Goal: Answer question/provide support

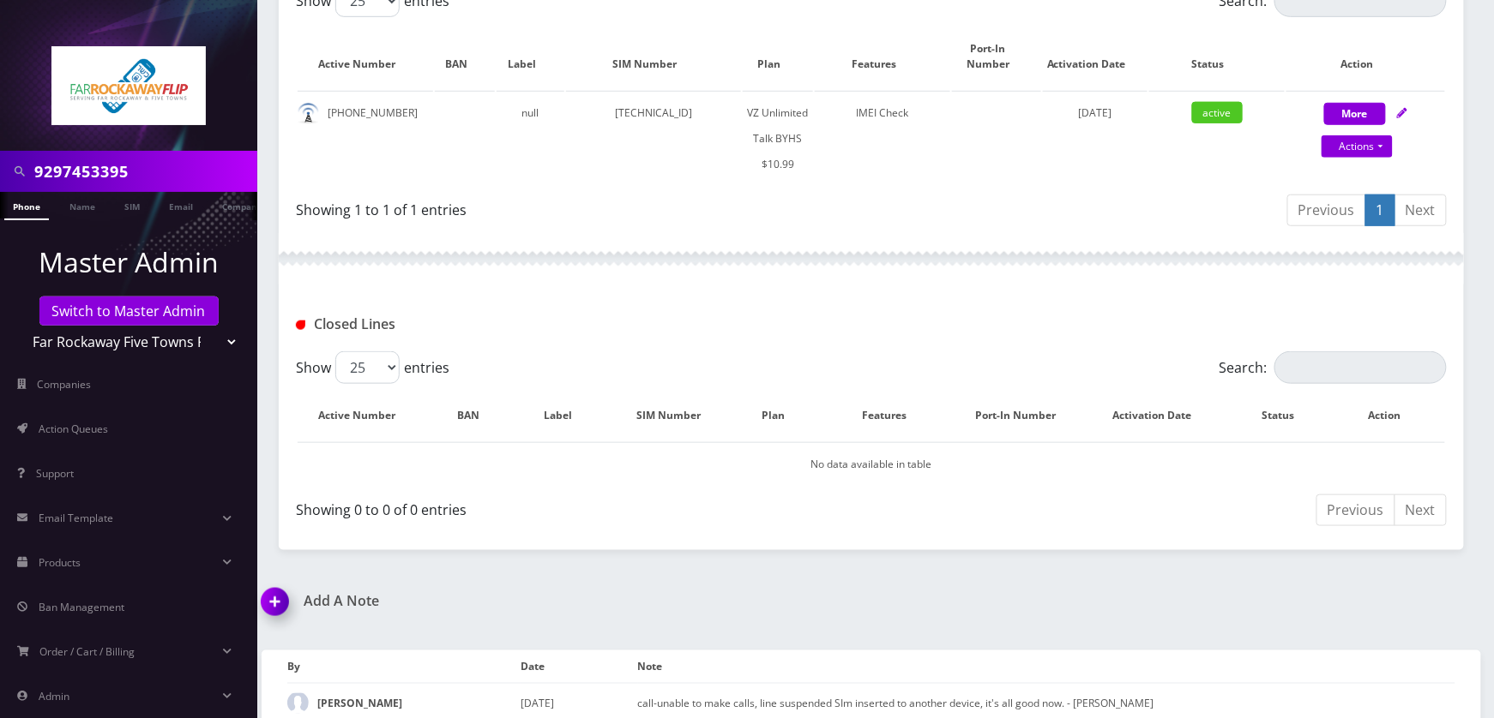
scroll to position [0, 9]
click at [220, 183] on input "9297453395" at bounding box center [143, 171] width 219 height 33
paste input "6250157"
type input "9296250157"
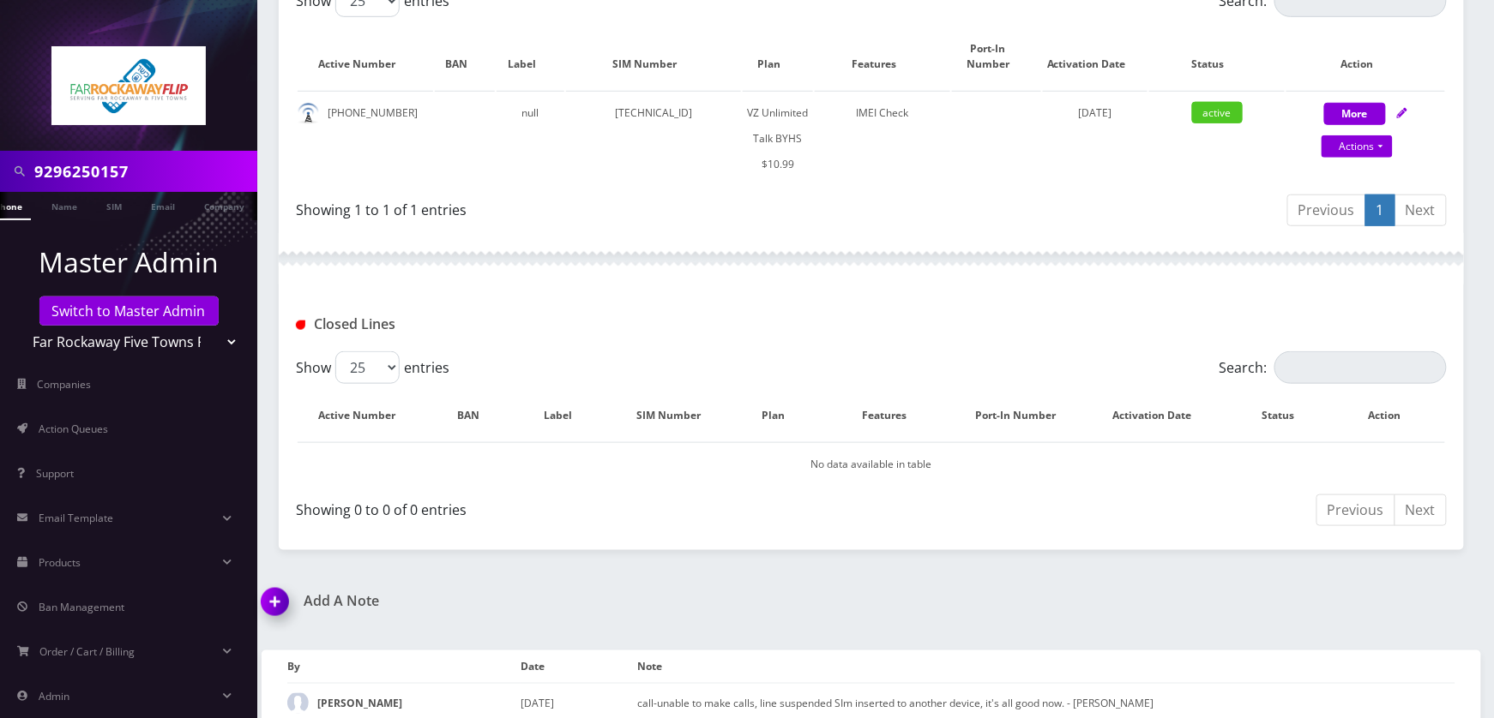
click at [27, 206] on link "Phone" at bounding box center [8, 206] width 45 height 28
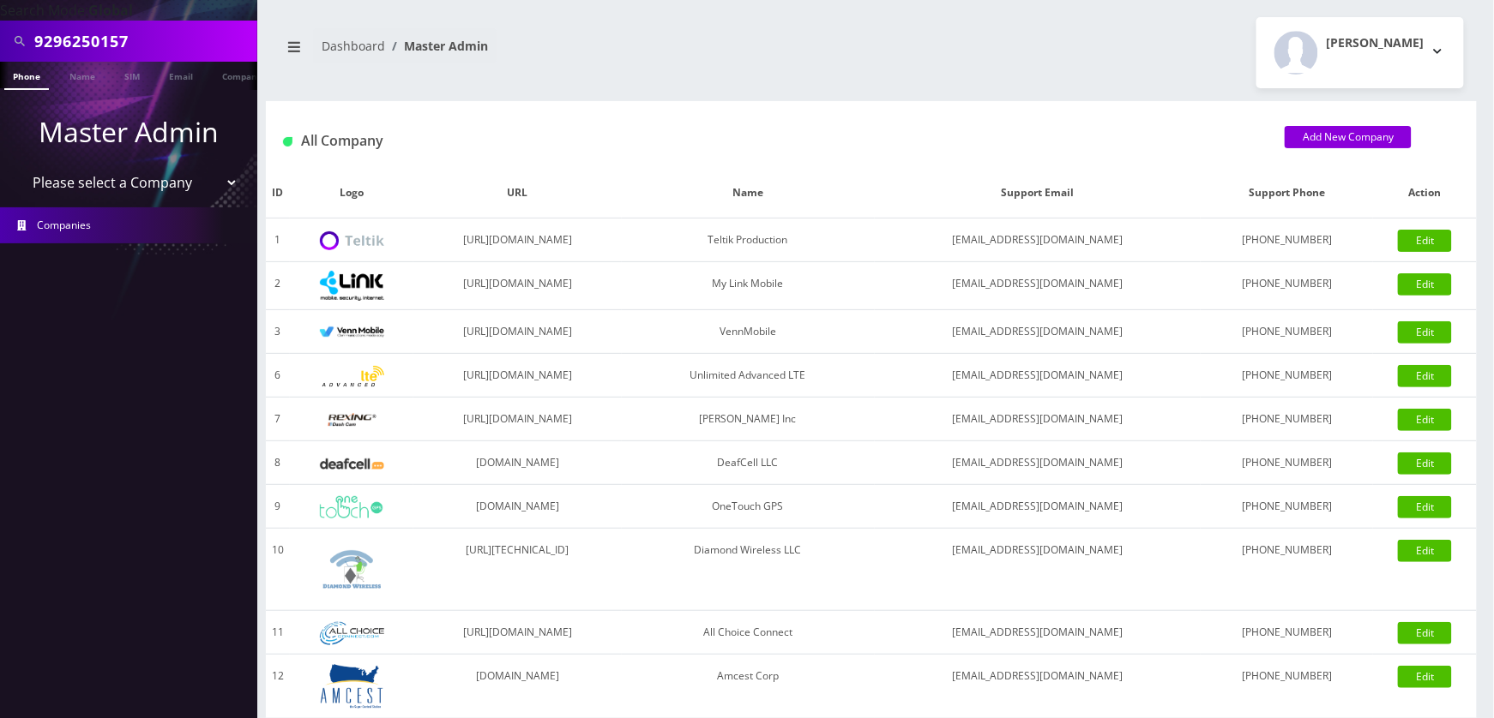
click at [182, 44] on input "9296250157" at bounding box center [143, 41] width 219 height 33
click at [34, 71] on link "Phone" at bounding box center [26, 76] width 45 height 28
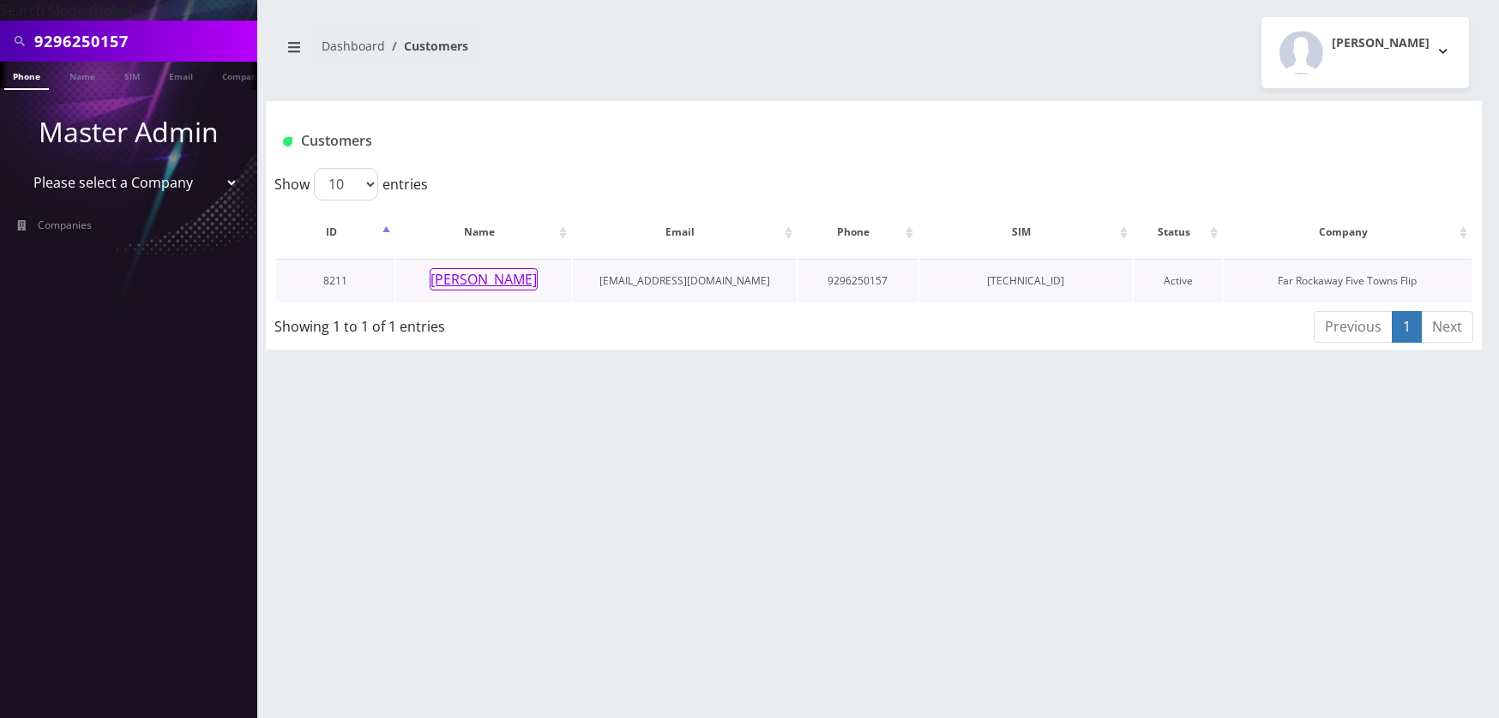
click at [468, 288] on button "yides salamon" at bounding box center [484, 279] width 108 height 22
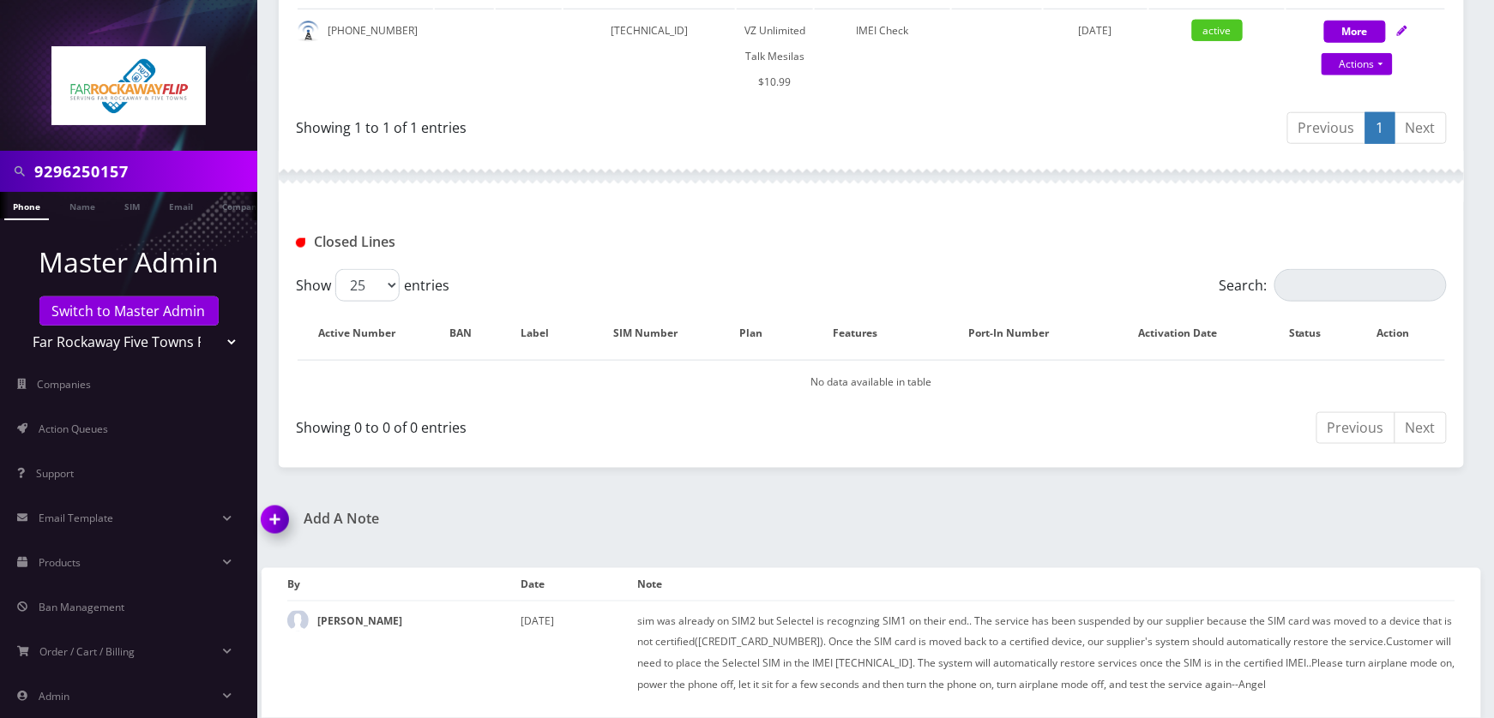
scroll to position [141, 0]
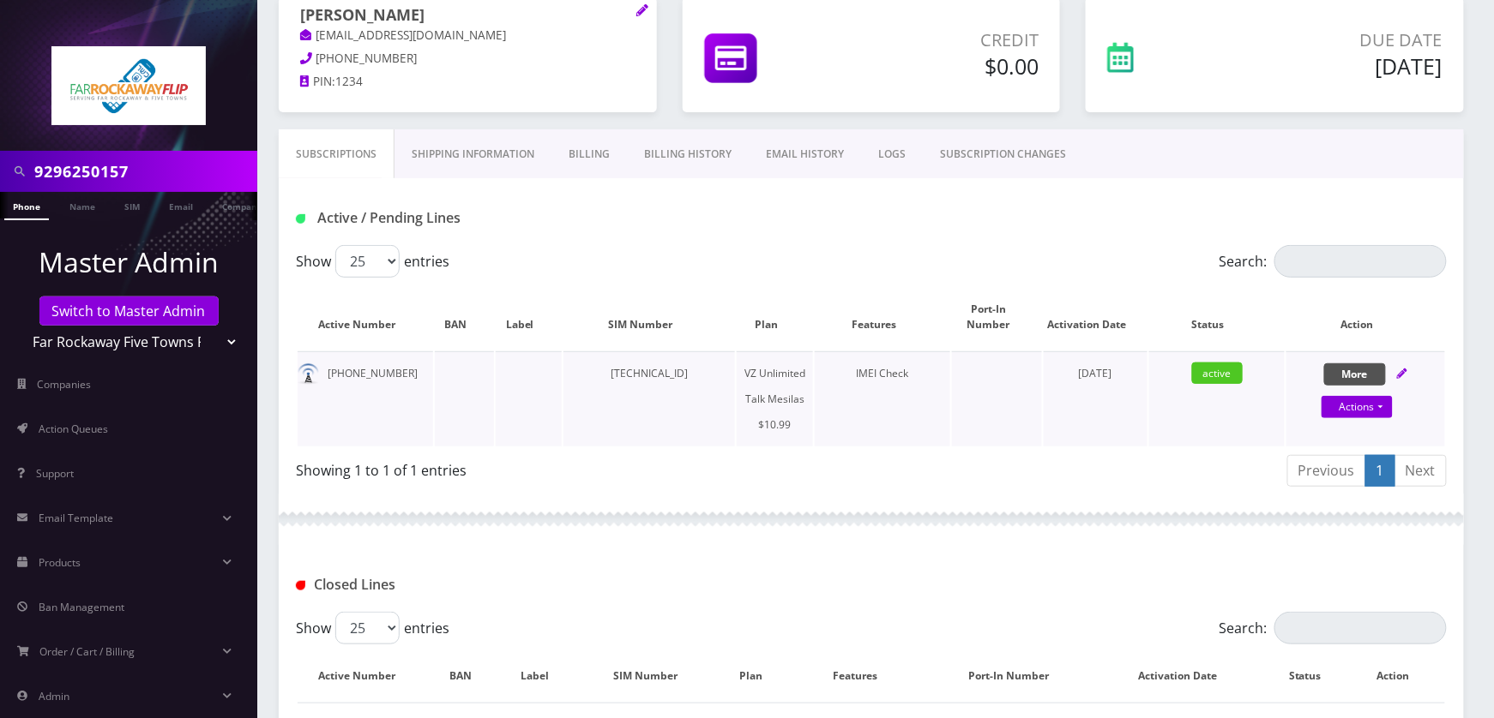
click at [1407, 373] on icon at bounding box center [1402, 374] width 10 height 10
select select "468"
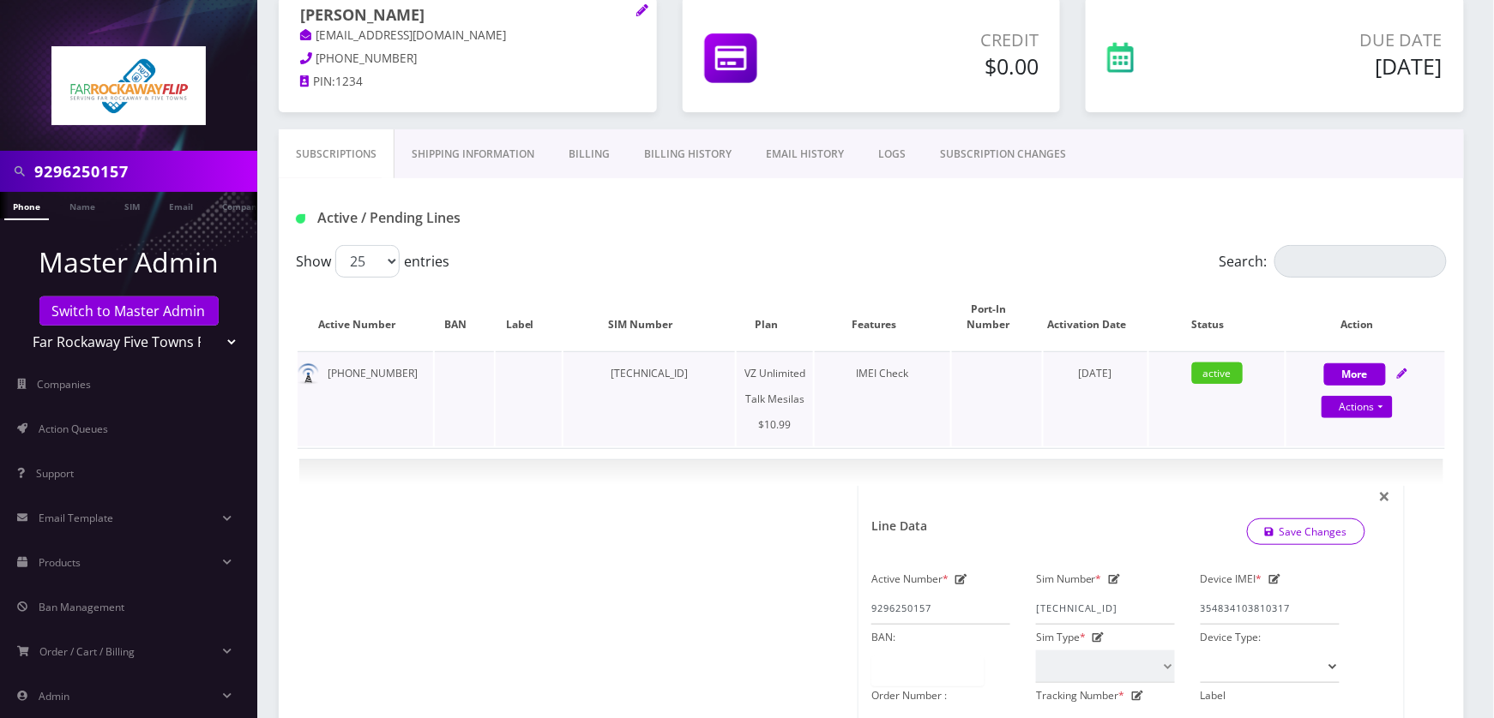
click at [1403, 367] on link at bounding box center [1402, 373] width 10 height 15
select select "468"
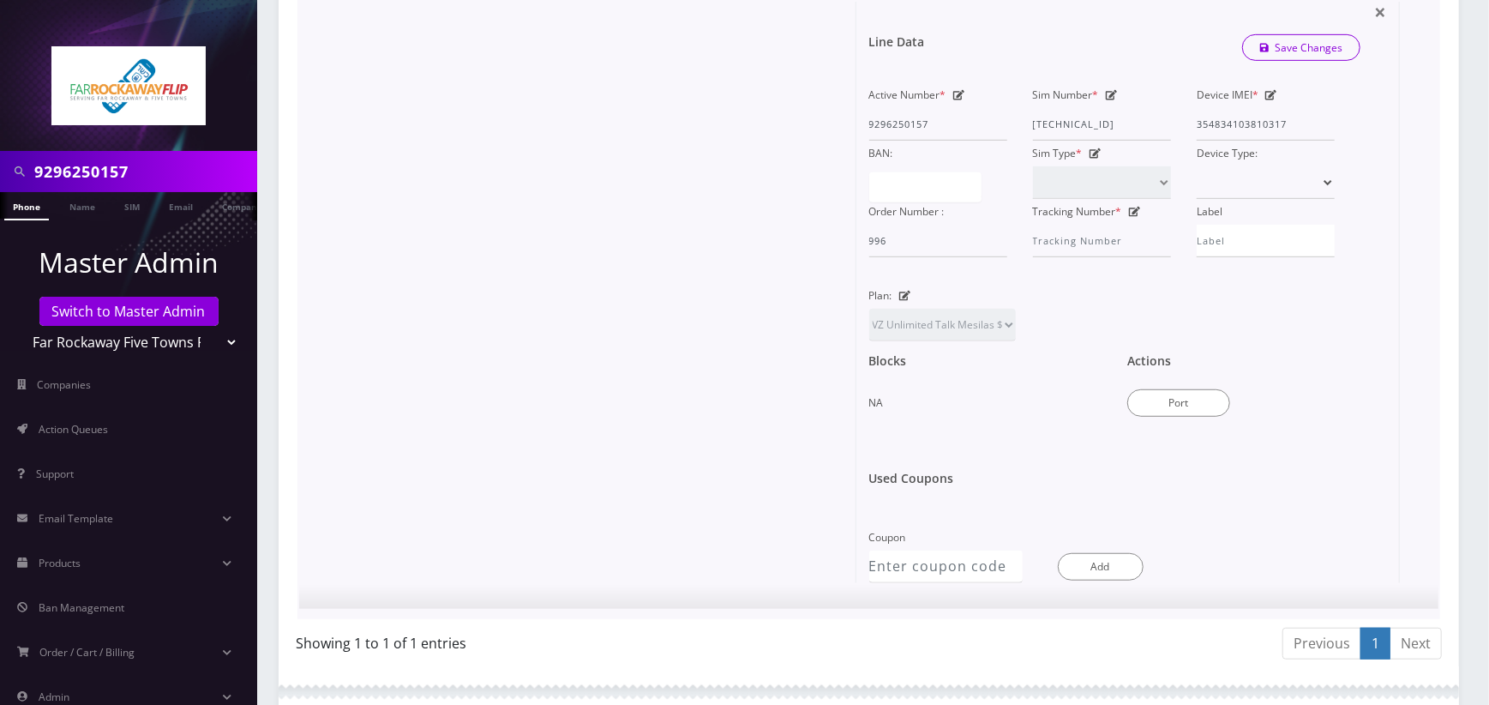
scroll to position [0, 0]
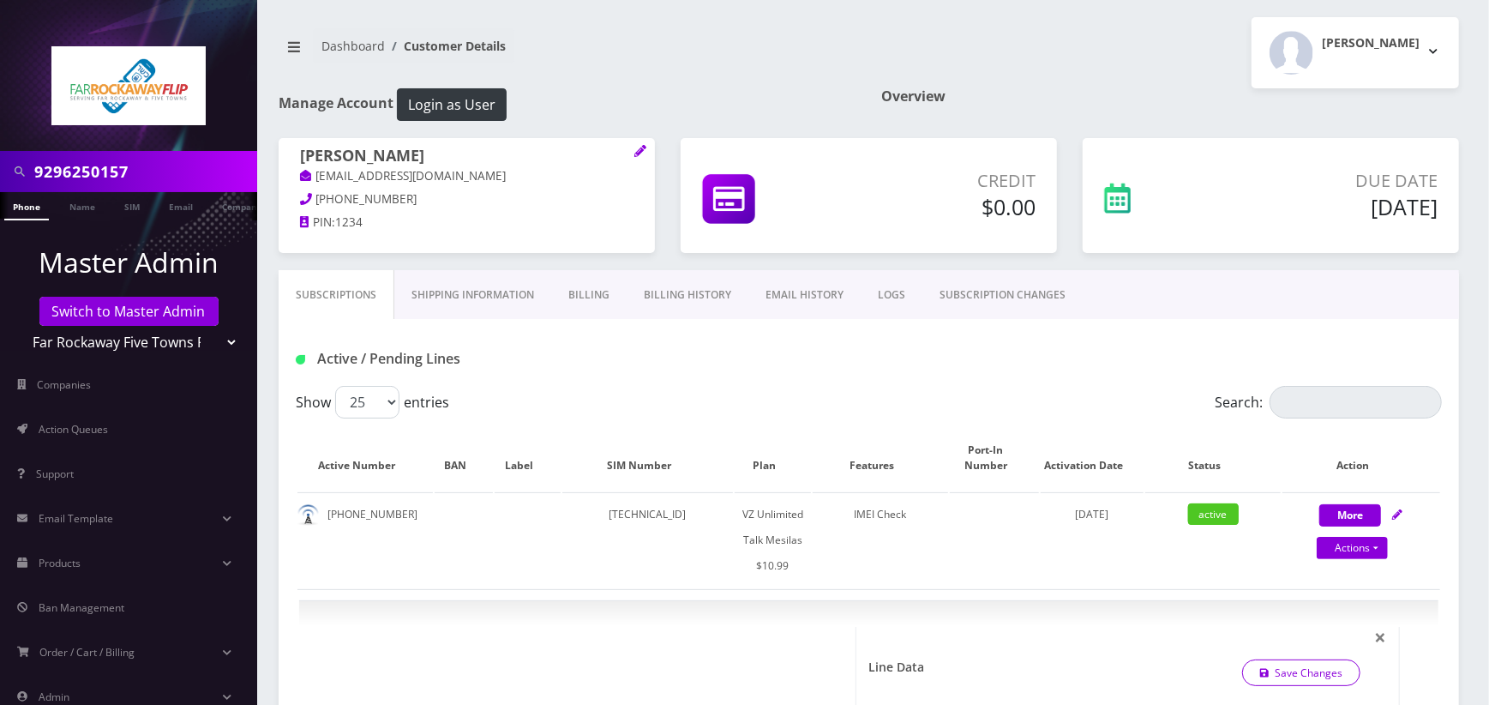
click at [1003, 300] on link "SUBSCRIPTION CHANGES" at bounding box center [1003, 295] width 160 height 50
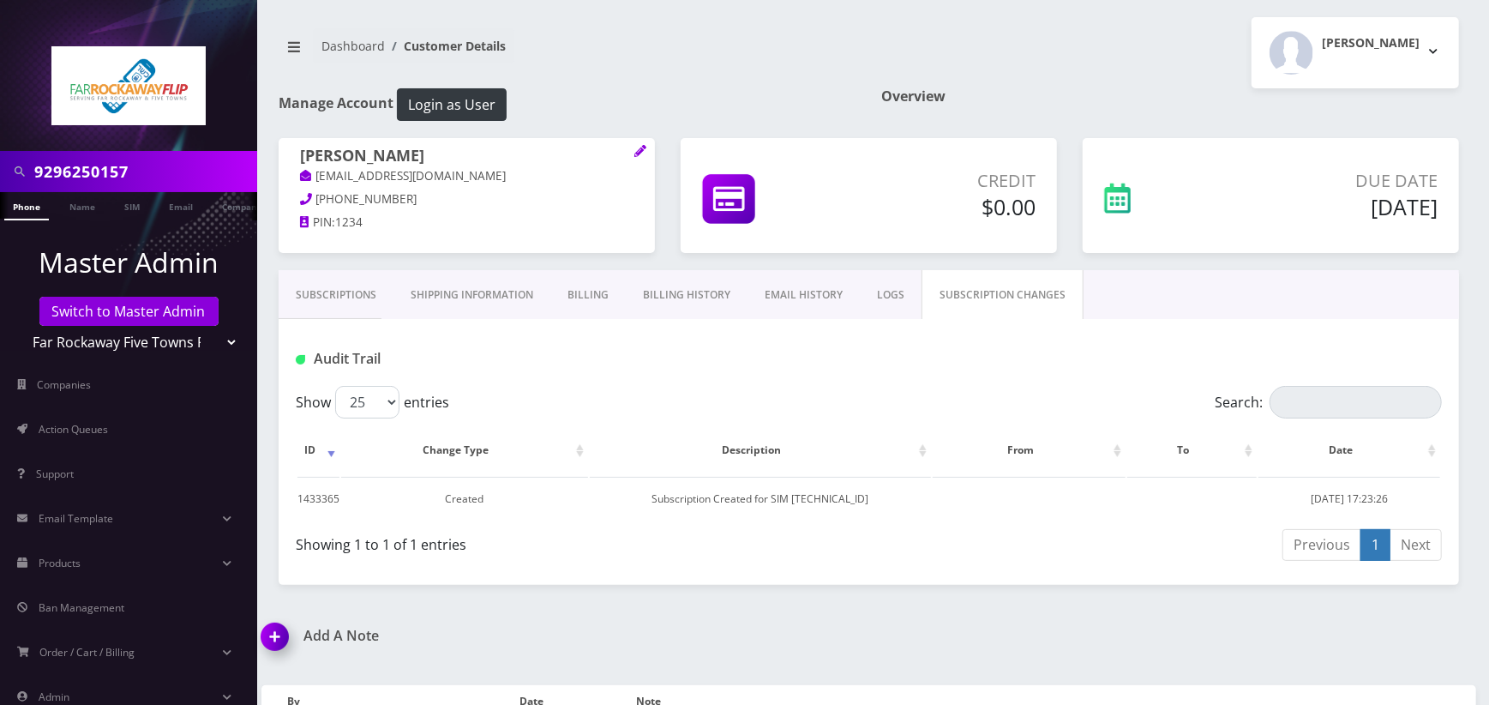
scroll to position [130, 0]
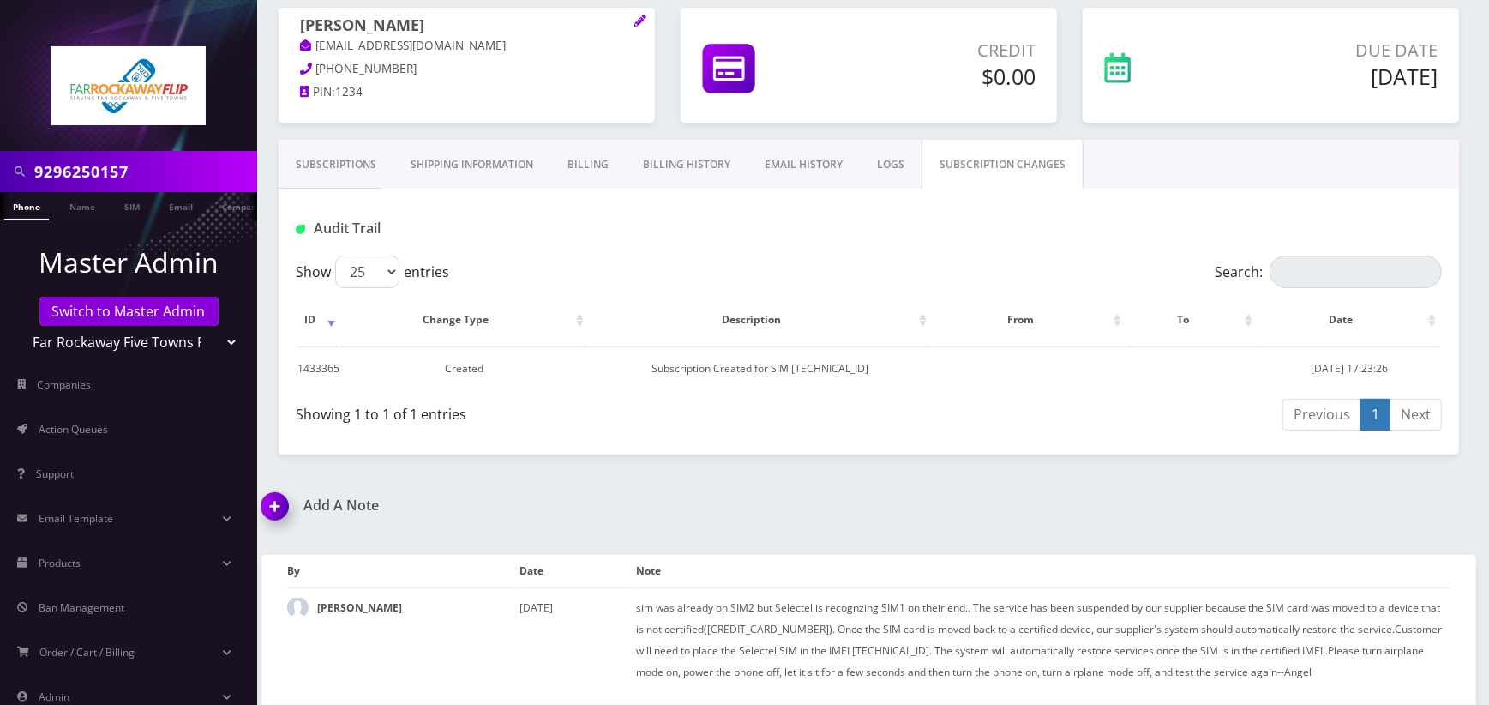
click at [367, 165] on link "Subscriptions" at bounding box center [336, 165] width 115 height 50
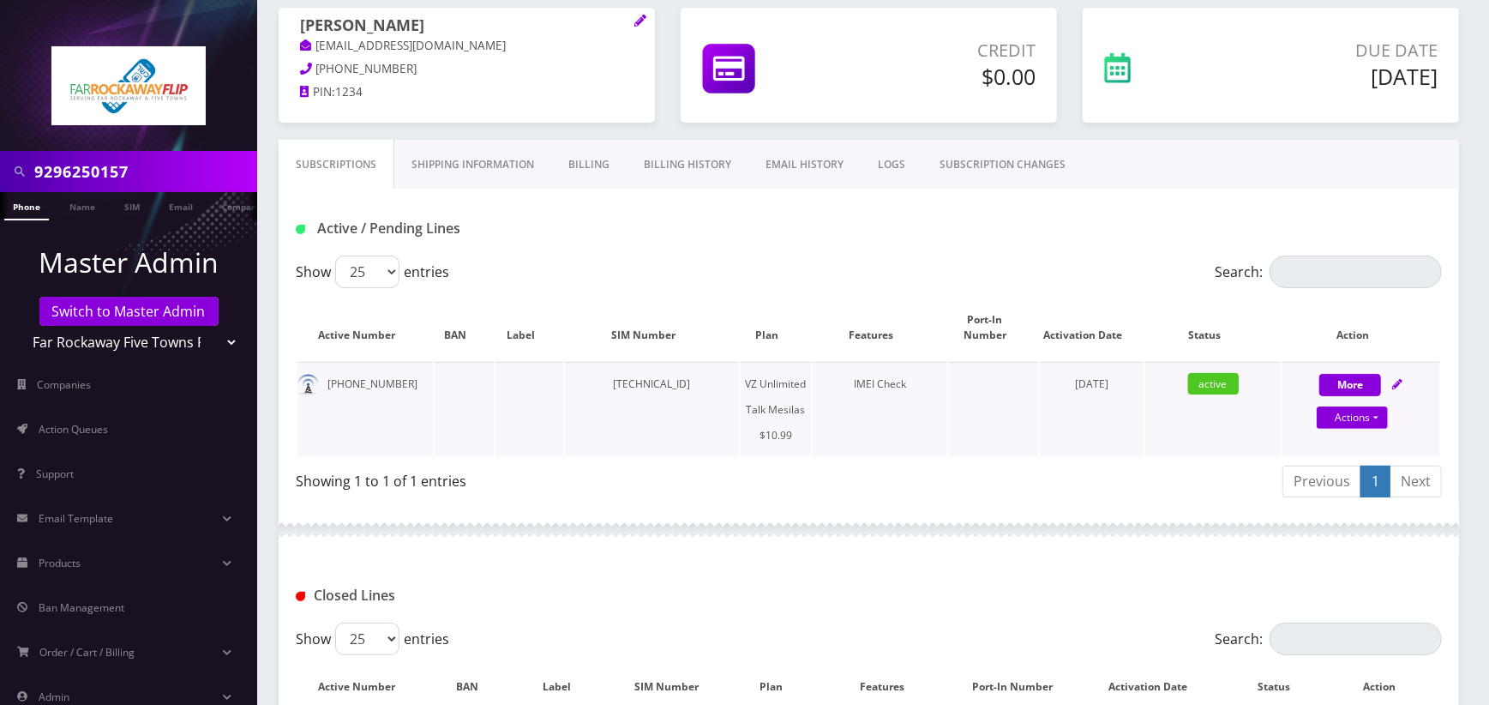
click at [1403, 389] on icon at bounding box center [1397, 384] width 10 height 10
select select "468"
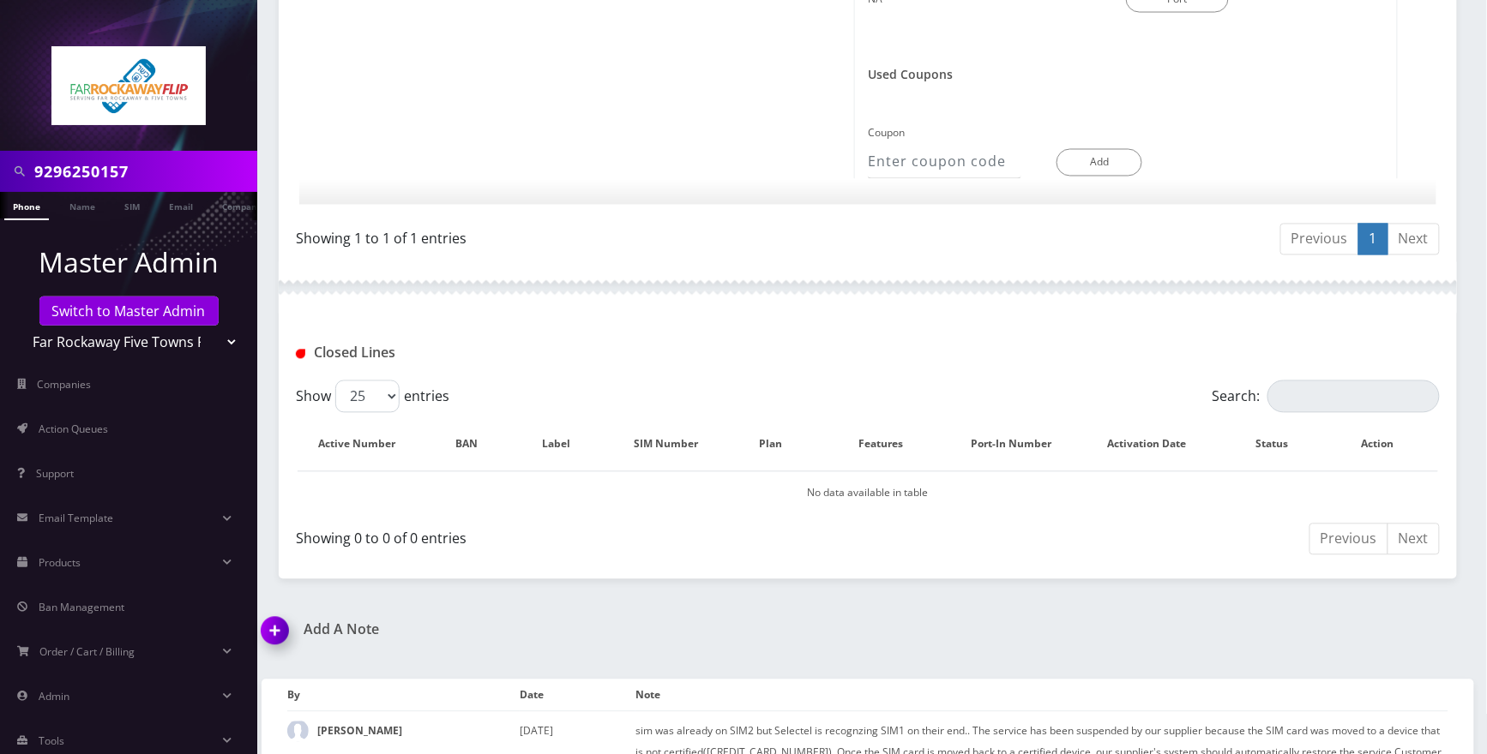
scroll to position [1104, 0]
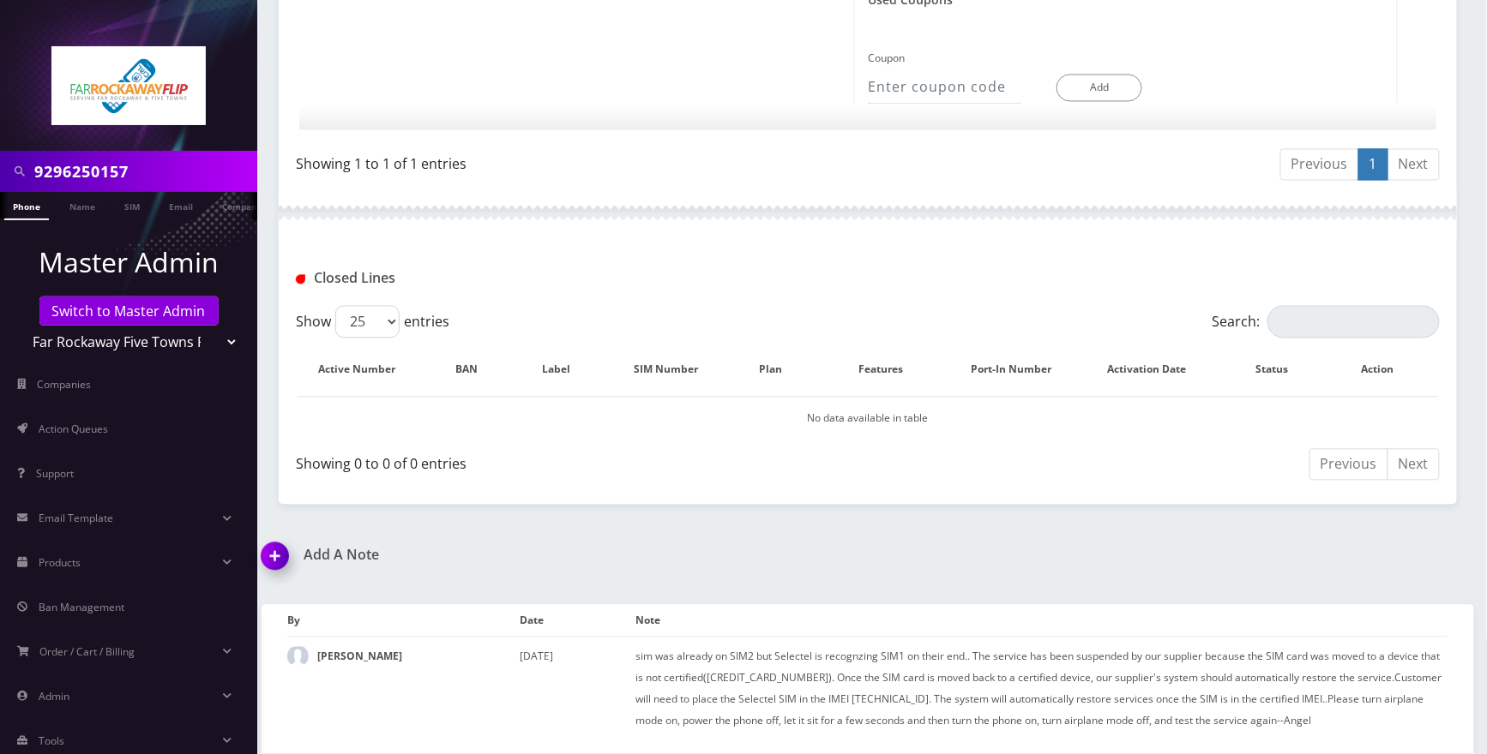
click at [278, 558] on img at bounding box center [278, 563] width 51 height 51
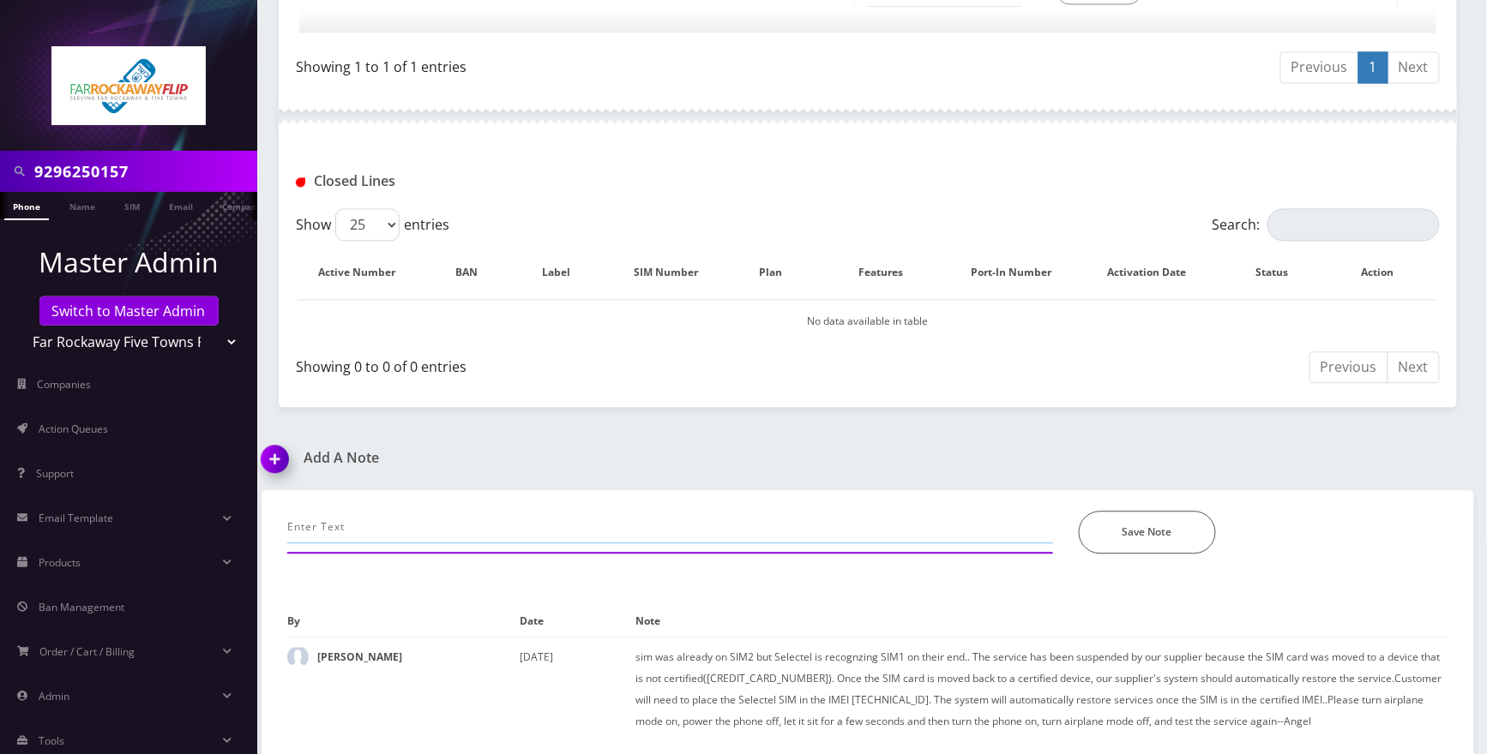
click at [518, 521] on input "text" at bounding box center [670, 527] width 766 height 33
type input "a"
click at [470, 511] on input "text" at bounding box center [670, 527] width 766 height 33
type input "call-unable to make calls- tried troubleshooting but the SIM is not working on …"
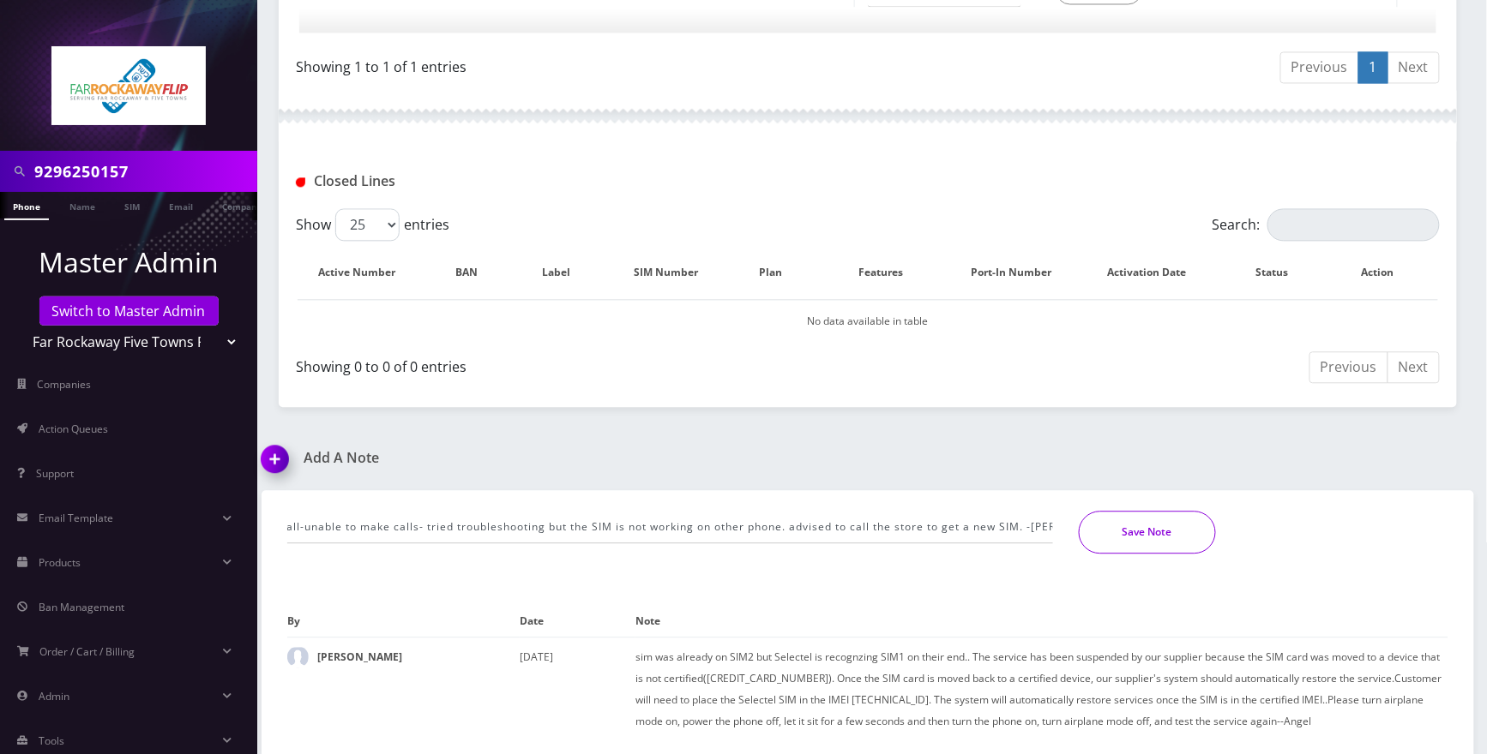
click at [1153, 523] on button "Save Note" at bounding box center [1147, 532] width 137 height 43
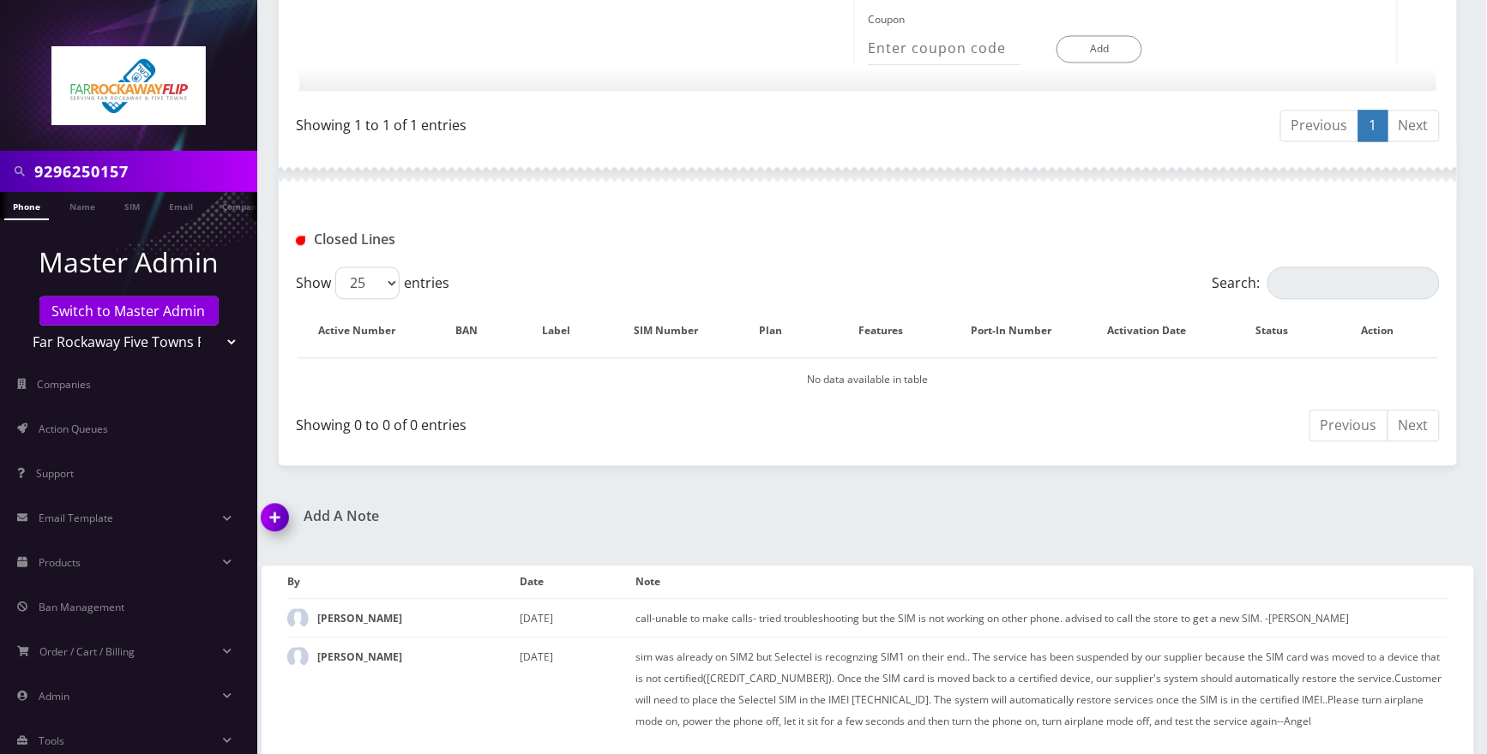
scroll to position [1144, 0]
